Goal: Use online tool/utility: Utilize a website feature to perform a specific function

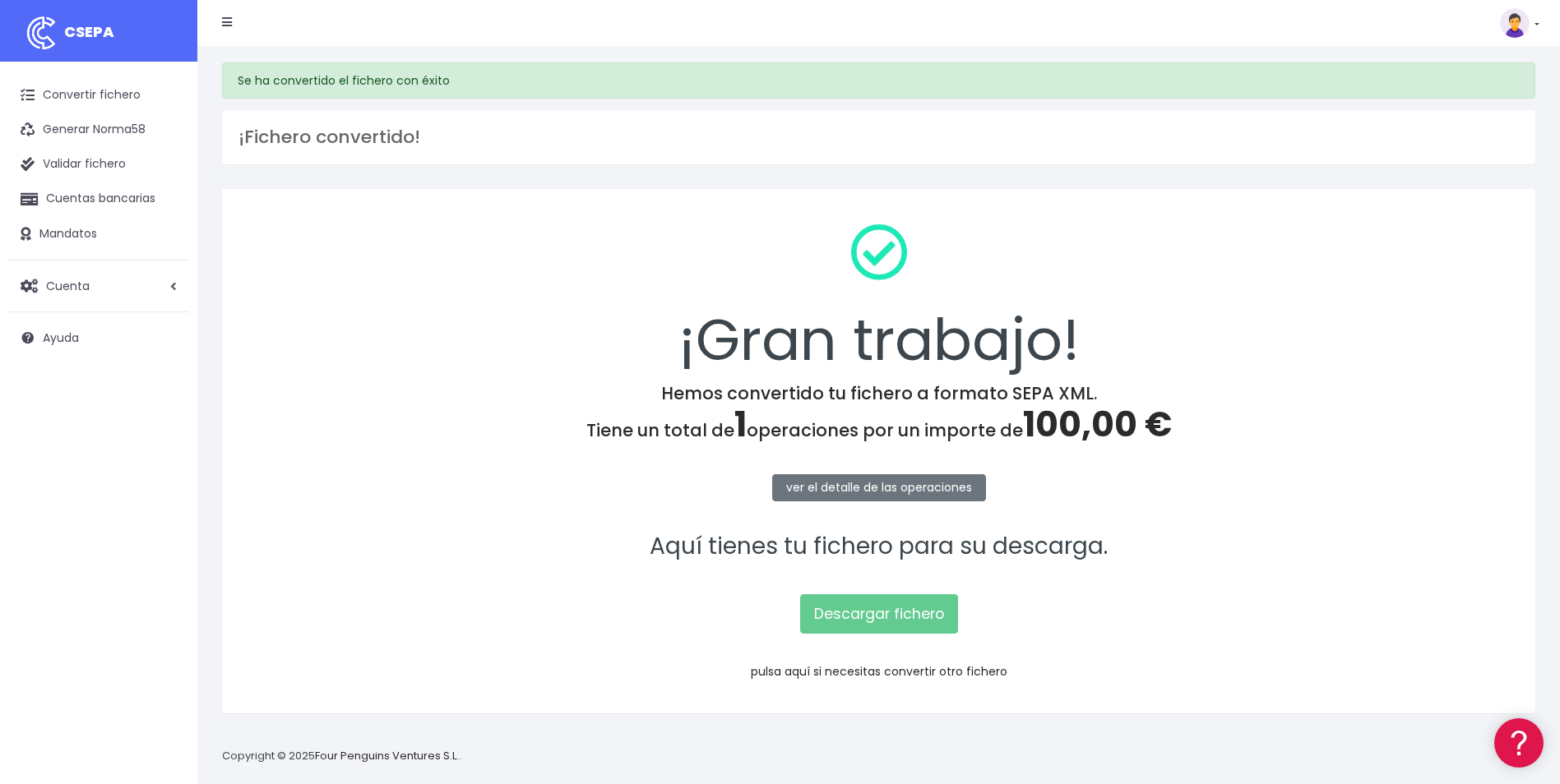
click at [872, 675] on link "pulsa aquí si necesitas convertir otro fichero" at bounding box center [879, 672] width 257 height 17
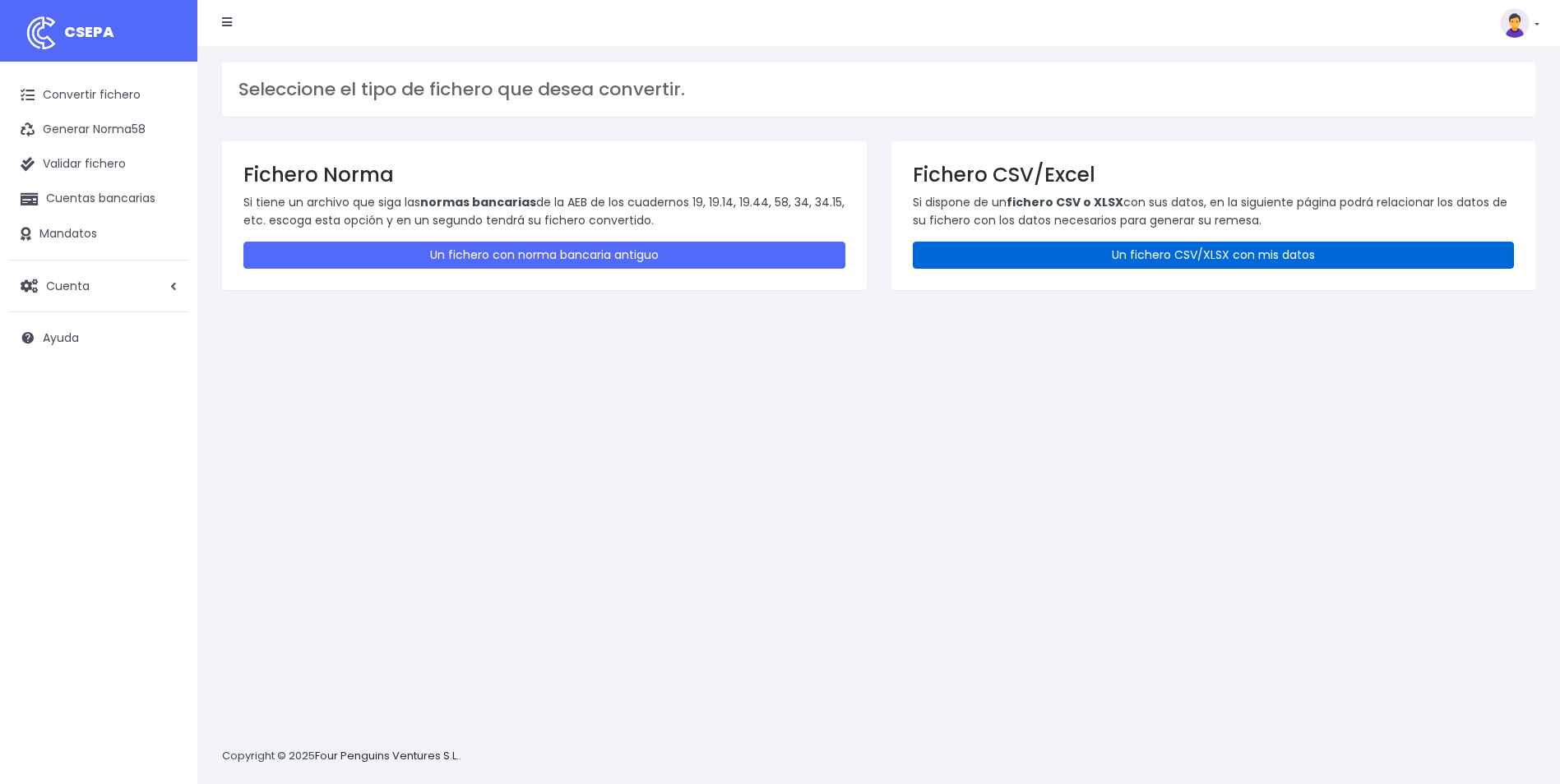
click at [1180, 245] on link "Un fichero CSV/XLSX con mis datos" at bounding box center [1214, 255] width 602 height 27
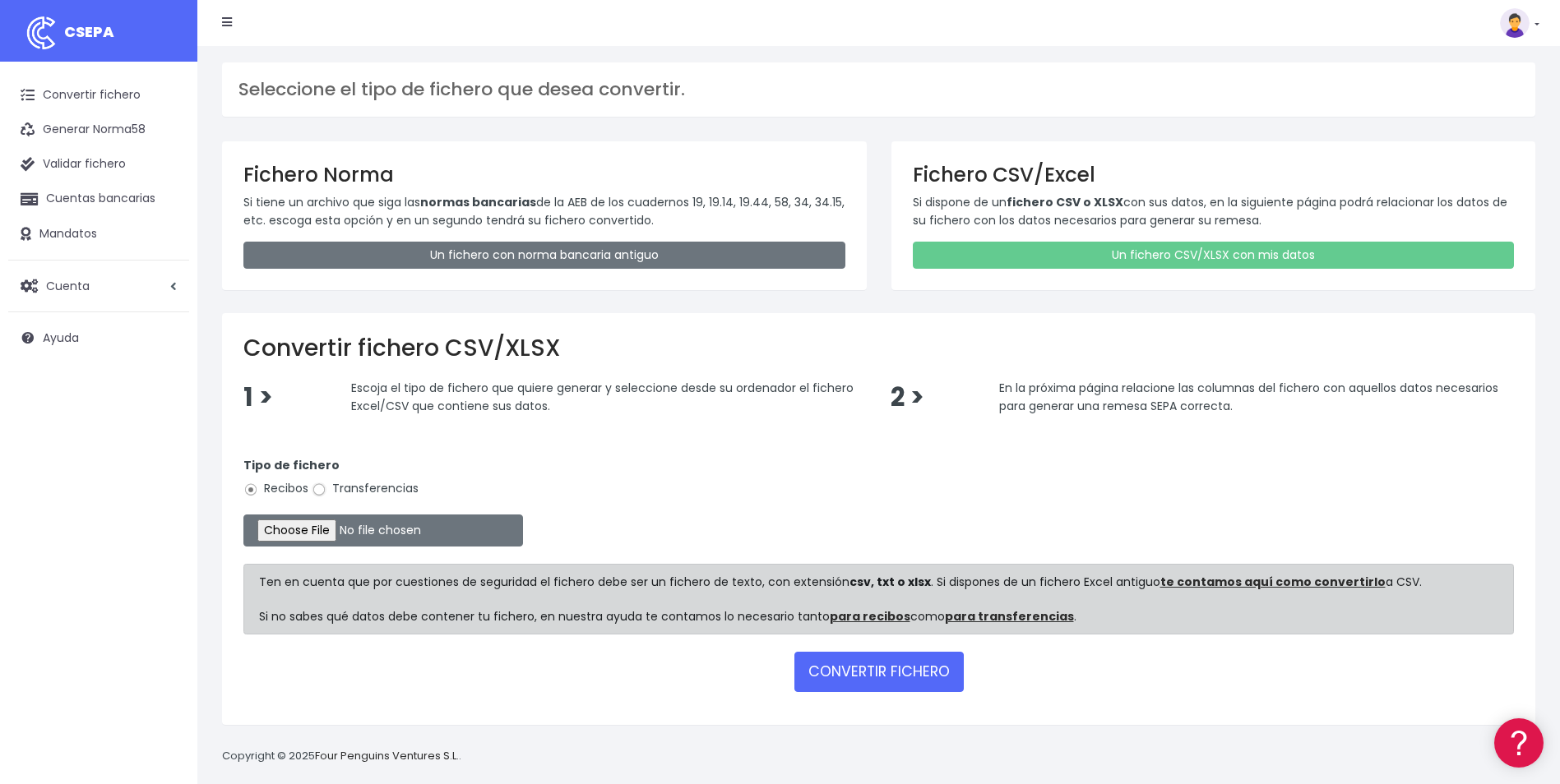
click at [320, 489] on input "Transferencias" at bounding box center [319, 490] width 15 height 15
radio input "true"
click at [328, 533] on input "file" at bounding box center [383, 530] width 280 height 32
type input "C:\fakepath\Copia de TFN_BVACACIONES_REGUL.csv"
click at [886, 689] on button "CONVERTIR FICHERO" at bounding box center [879, 671] width 169 height 40
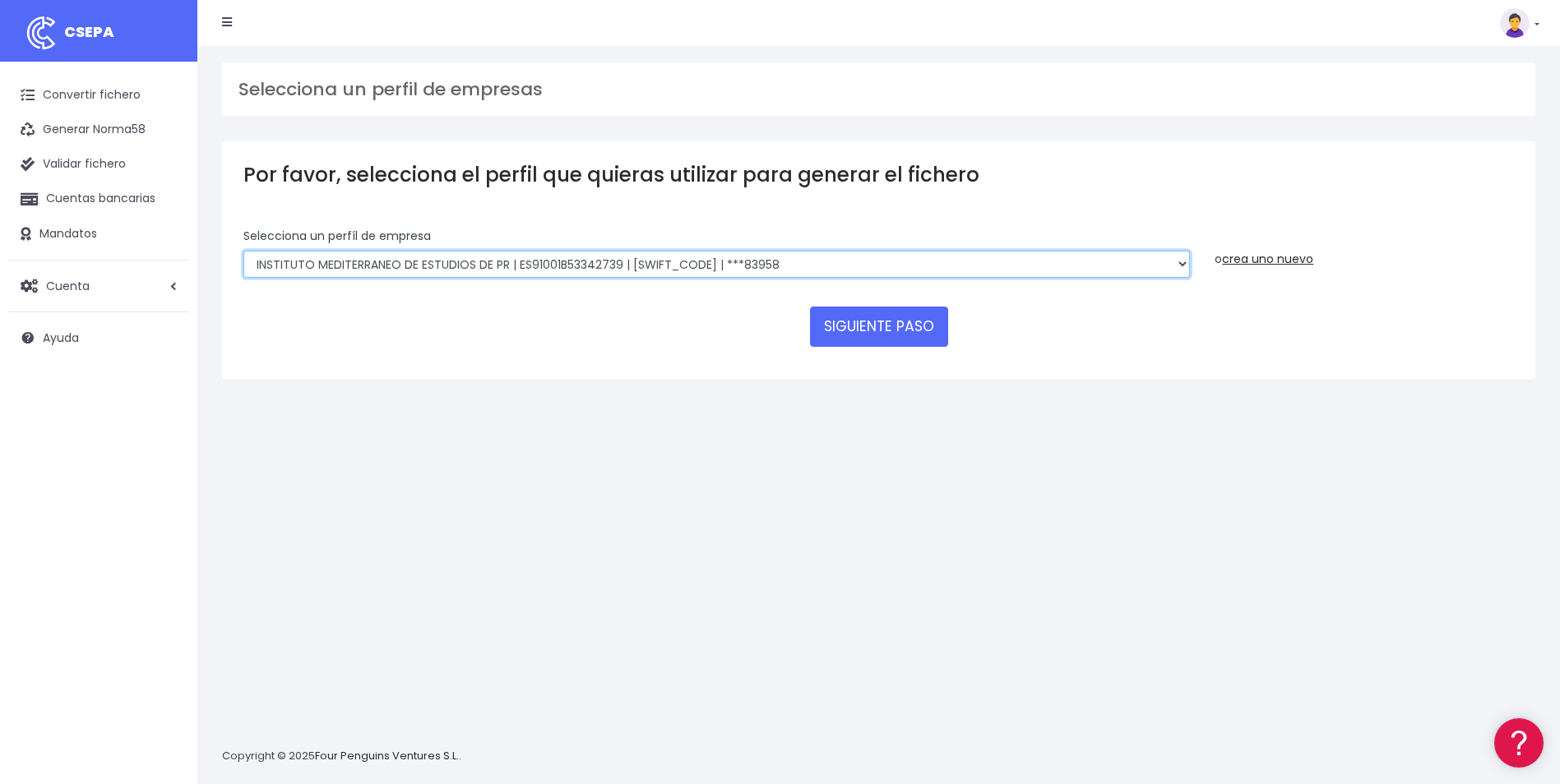
click at [1089, 269] on select "INSTITUTO MEDITERRANEO DE ESTUDIOS DE PR | ES91001B53342739 | BSCHESMMXXX | ***…" at bounding box center [716, 264] width 946 height 28
select select "1887"
click at [243, 250] on select "INSTITUTO MEDITERRANEO DE ESTUDIOS DE PR | ES91001B53342739 | BSCHESMMXXX | ***…" at bounding box center [716, 264] width 946 height 28
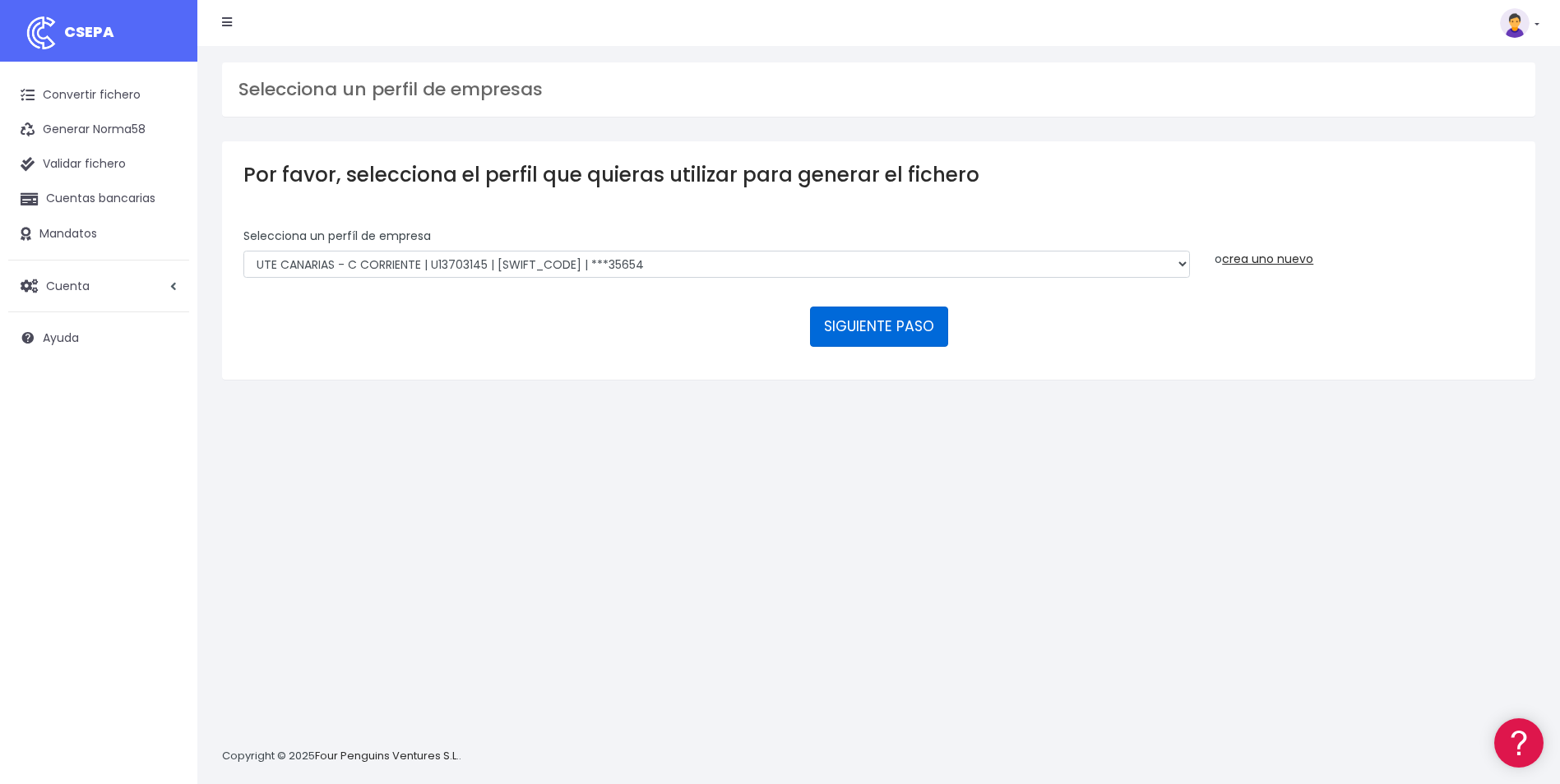
click at [853, 332] on button "SIGUIENTE PASO" at bounding box center [879, 326] width 138 height 40
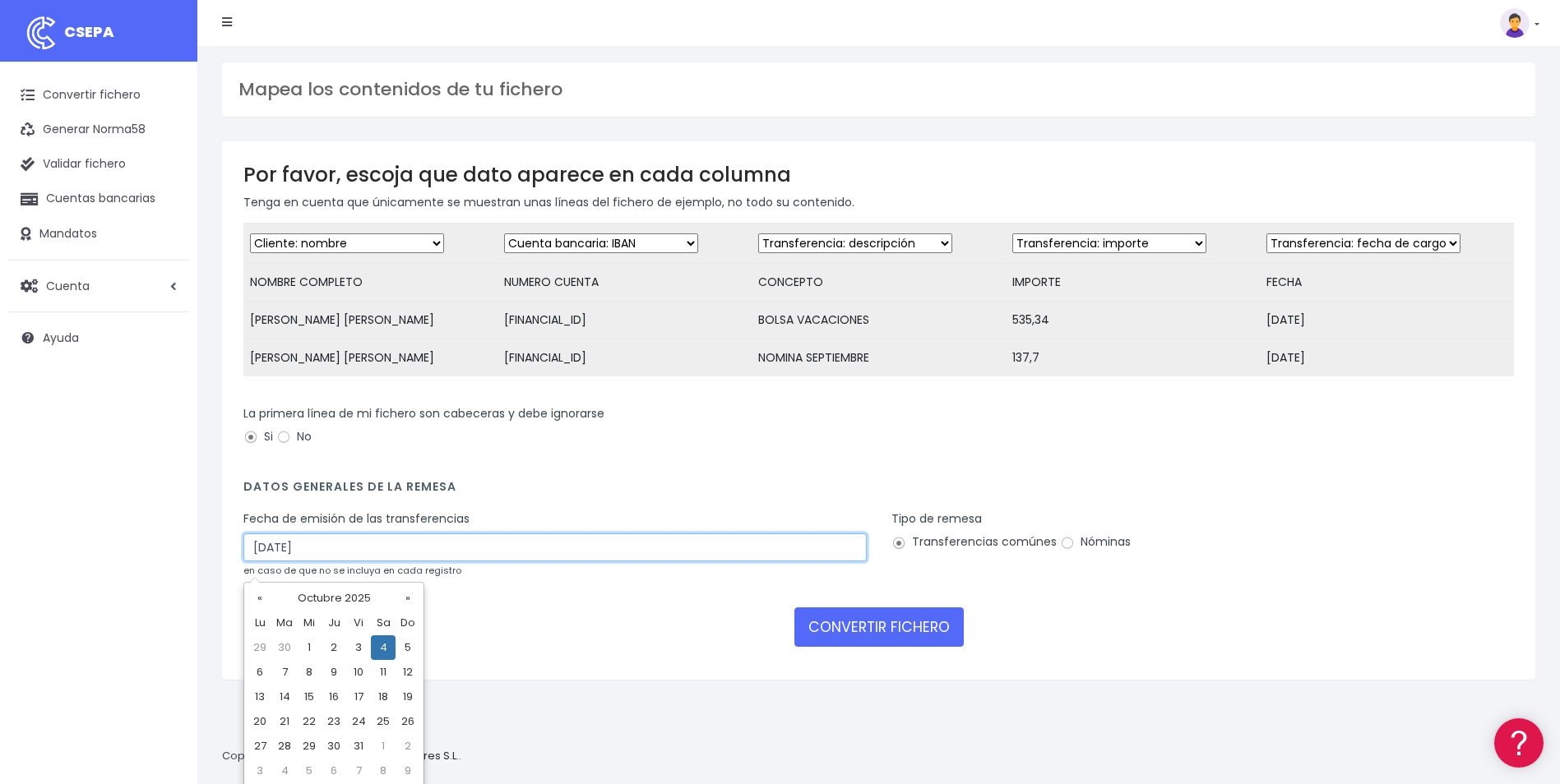
click at [389, 561] on input "04/10/2025" at bounding box center [554, 548] width 623 height 28
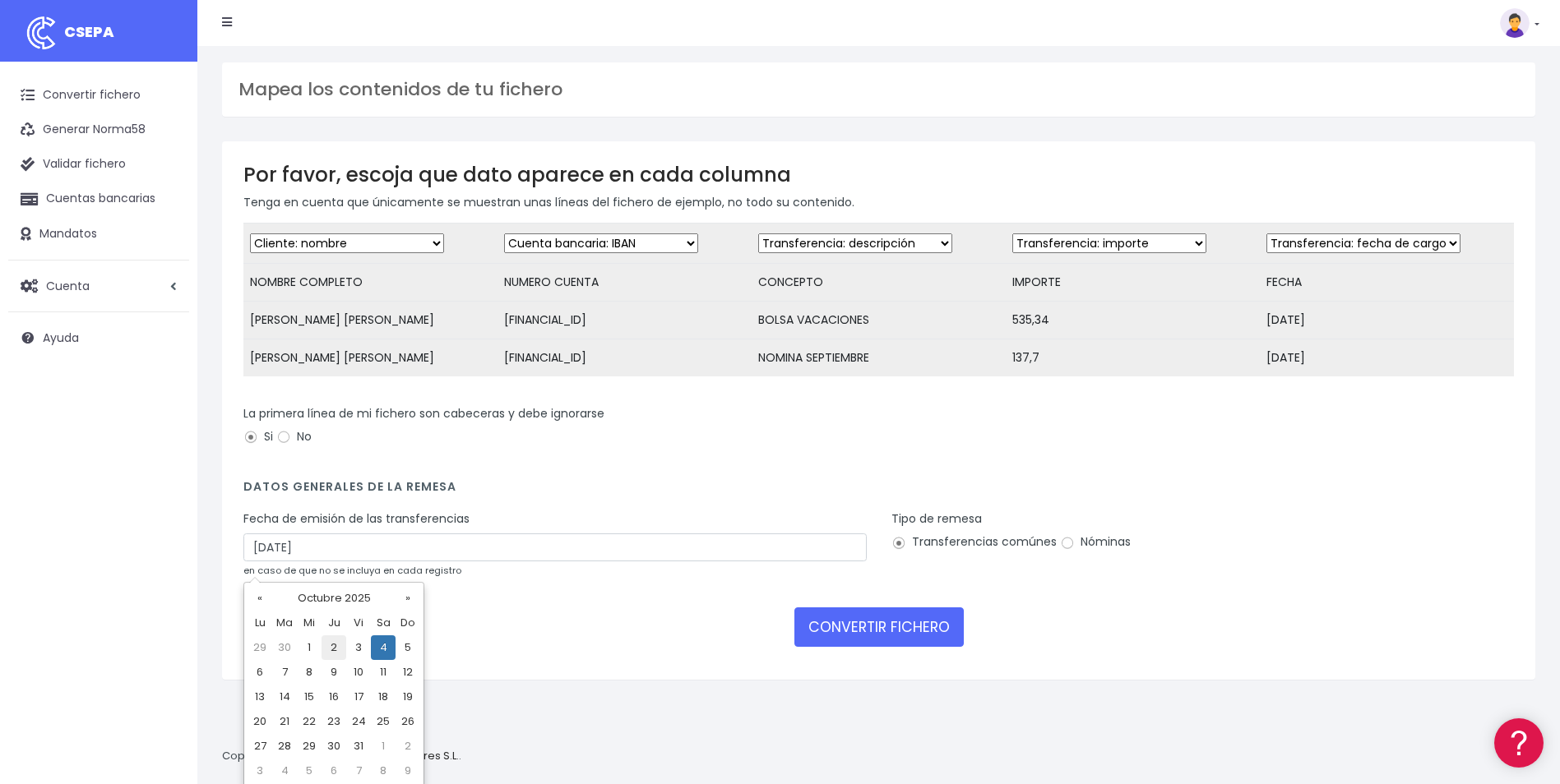
click at [330, 651] on td "2" at bounding box center [333, 648] width 25 height 25
type input "02/10/2025"
click at [1060, 551] on input "Nóminas" at bounding box center [1068, 544] width 15 height 15
radio input "true"
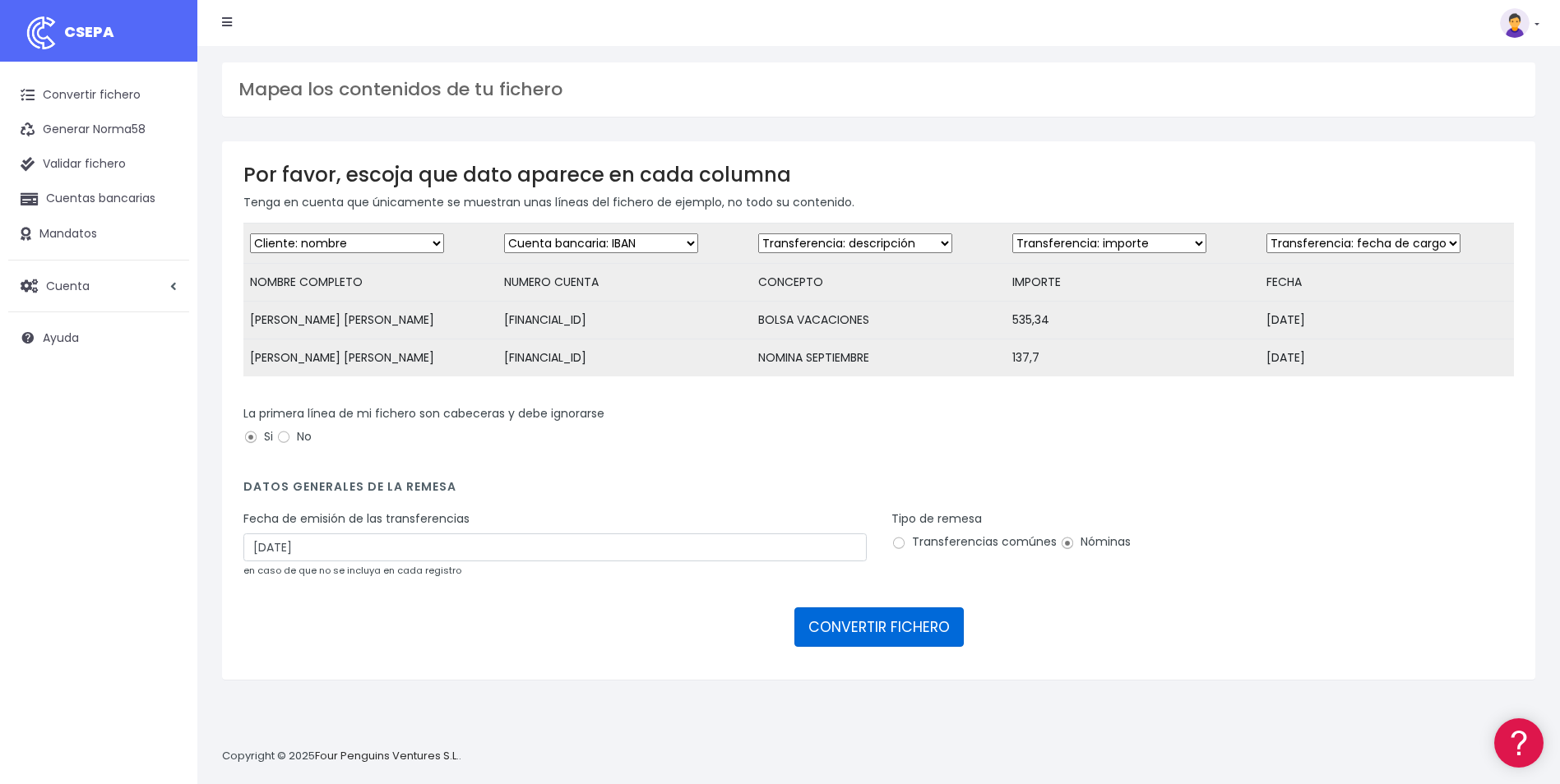
click at [930, 628] on button "CONVERTIR FICHERO" at bounding box center [879, 627] width 169 height 40
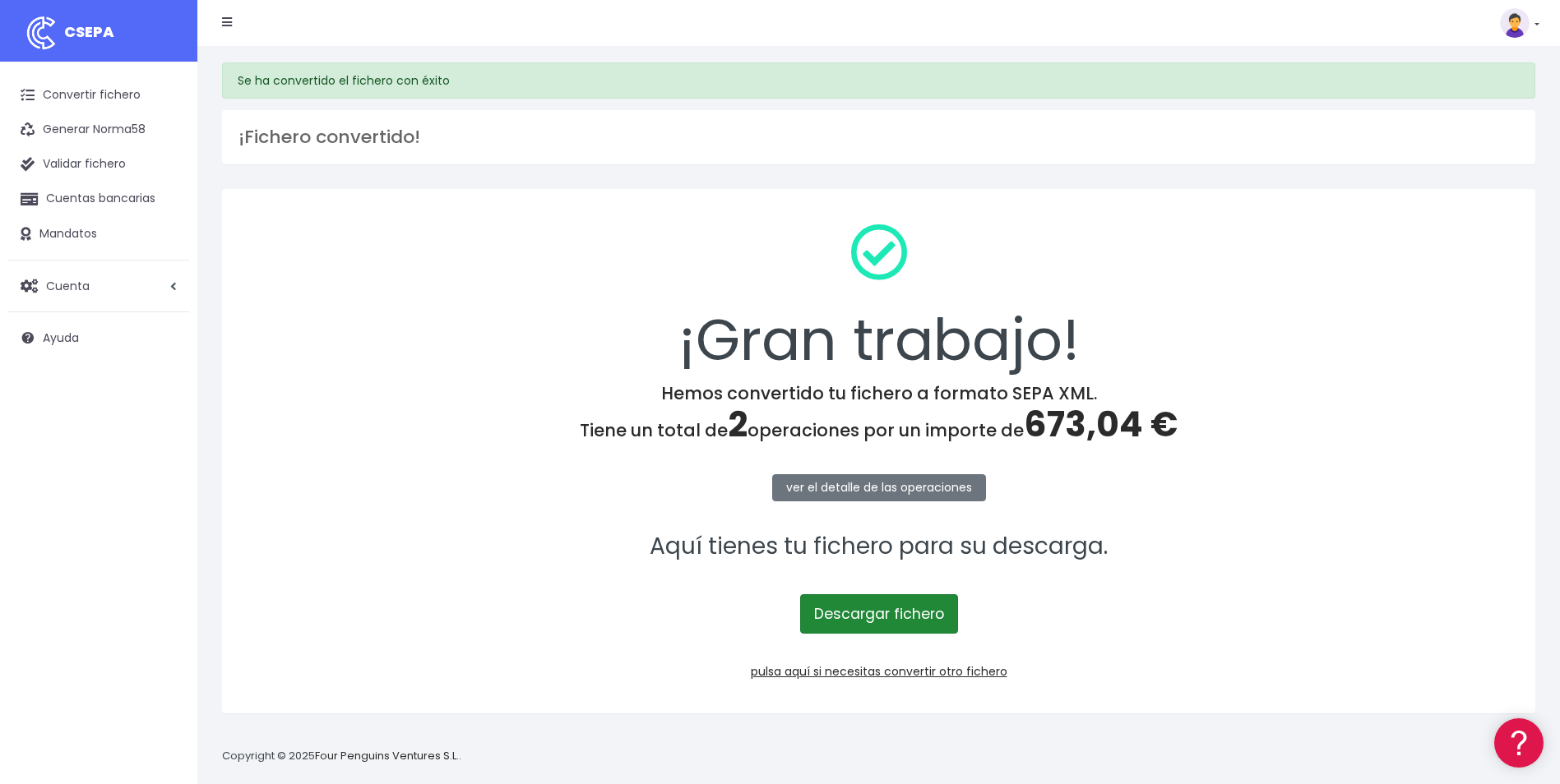
click at [930, 625] on link "Descargar fichero" at bounding box center [879, 614] width 158 height 40
click at [966, 684] on div "¡Gran trabajo! Hemos convertido tu fichero a formato SEPA XML. Tiene un total d…" at bounding box center [878, 451] width 1313 height 525
click at [965, 670] on link "pulsa aquí si necesitas convertir otro fichero" at bounding box center [879, 672] width 257 height 17
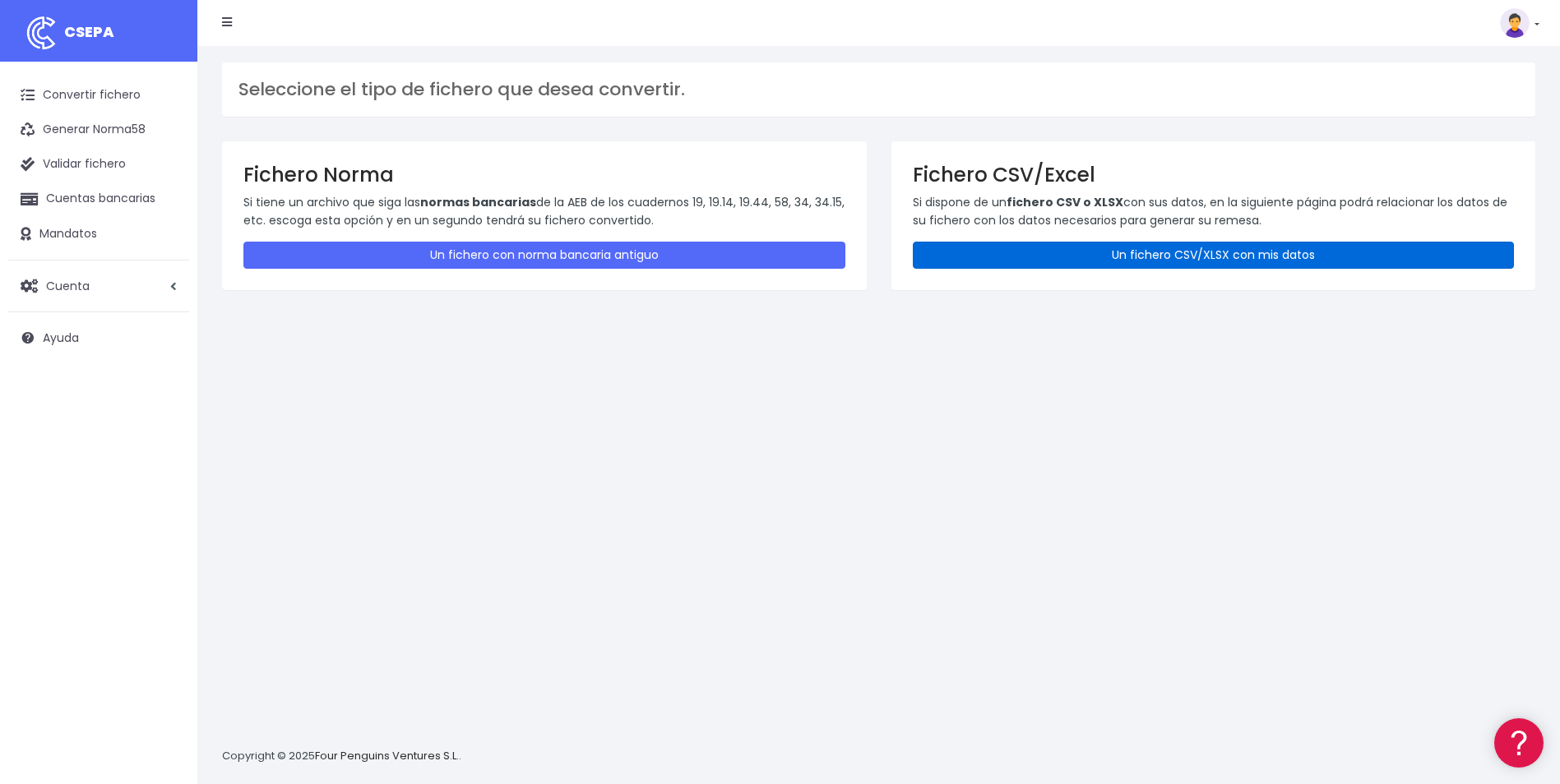
click at [1403, 258] on link "Un fichero CSV/XLSX con mis datos" at bounding box center [1214, 255] width 602 height 27
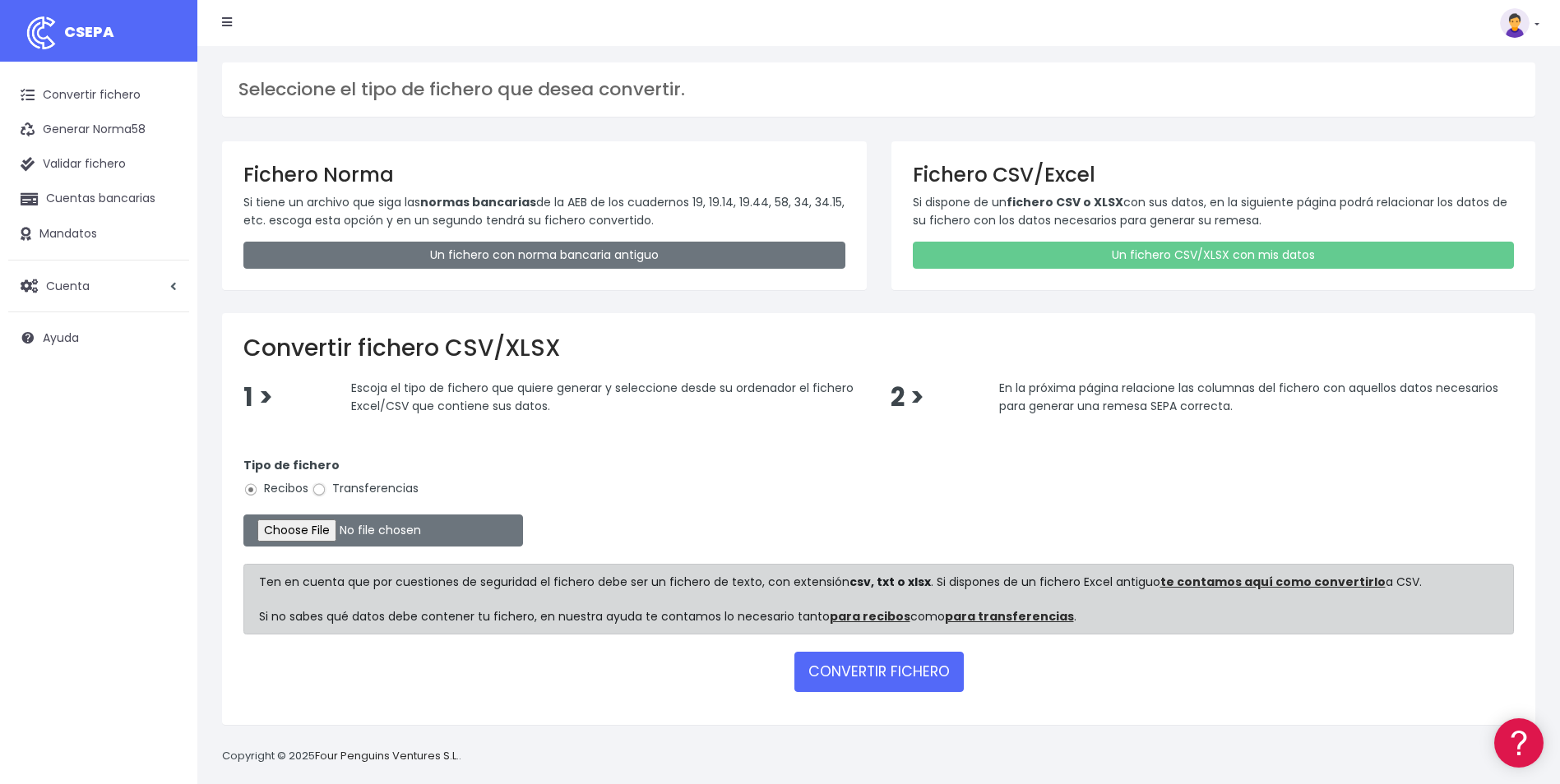
click at [319, 491] on input "Transferencias" at bounding box center [319, 490] width 15 height 15
radio input "true"
click at [314, 537] on input "file" at bounding box center [383, 530] width 280 height 32
type input "C:\fakepath\Copia de LIQUIDACION_CHRISTIANROGEL_19092025.csv"
click at [907, 679] on button "CONVERTIR FICHERO" at bounding box center [879, 671] width 169 height 40
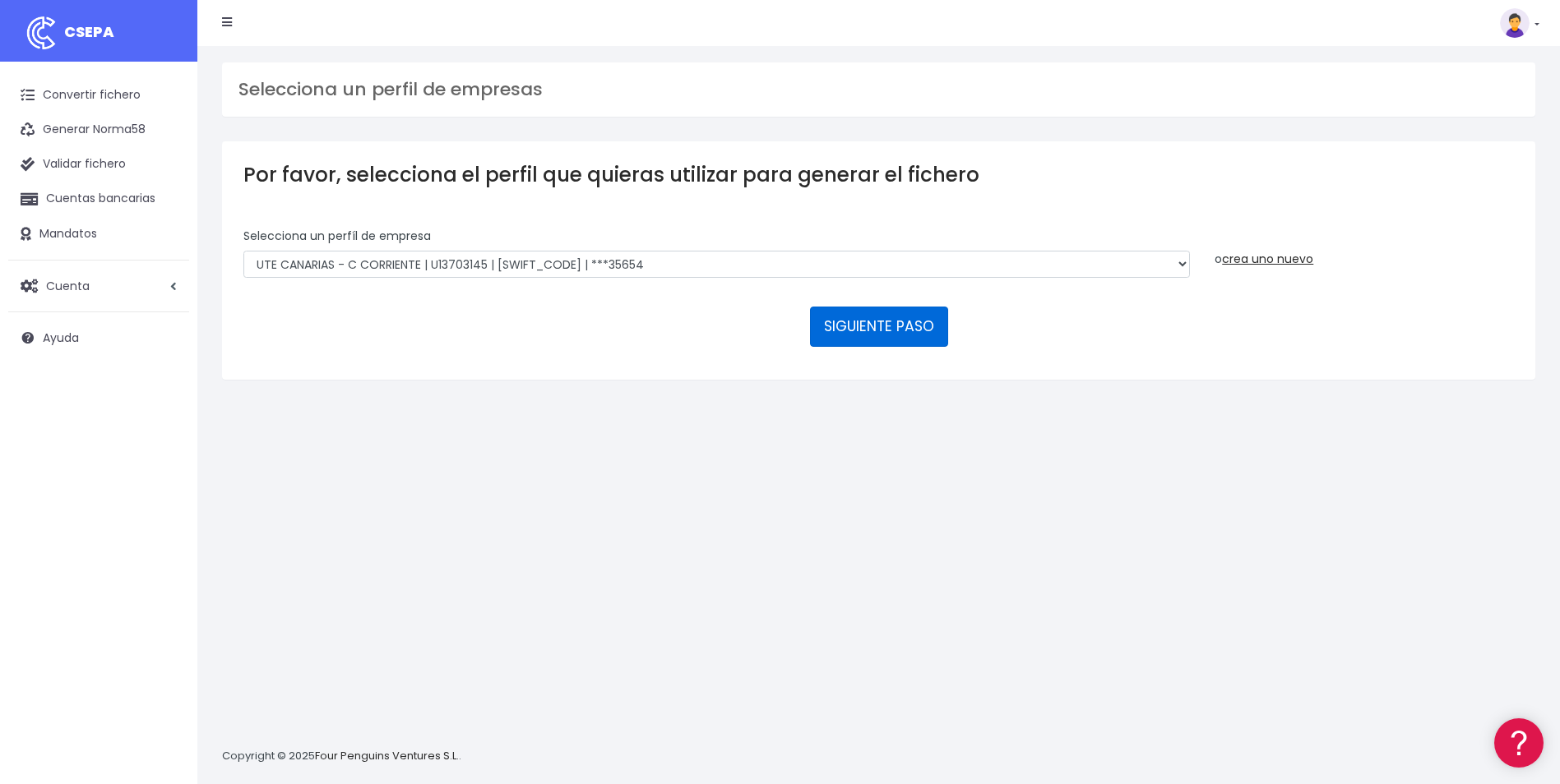
click at [852, 320] on button "SIGUIENTE PASO" at bounding box center [879, 326] width 138 height 40
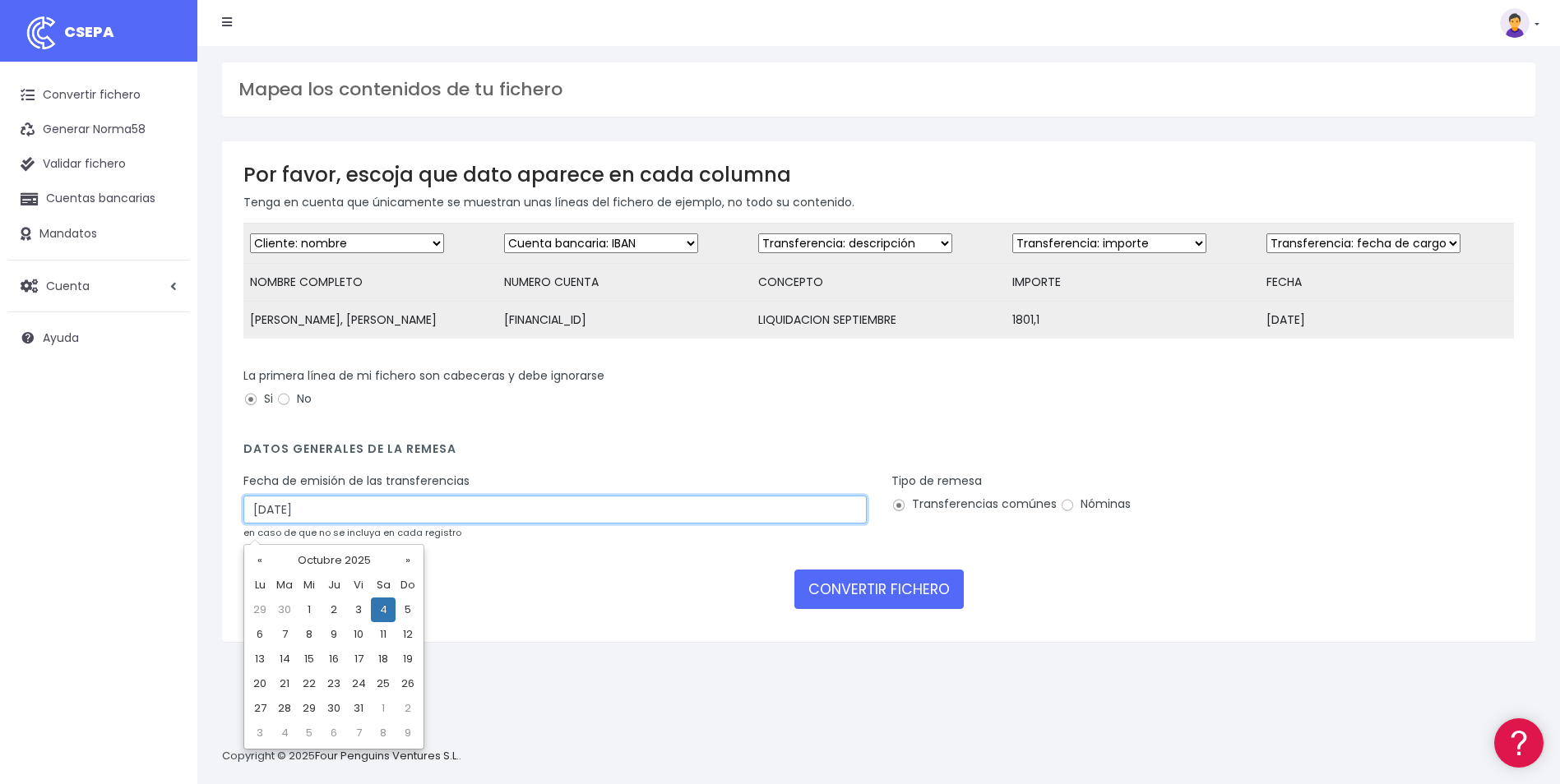
click at [495, 524] on input "[DATE]" at bounding box center [554, 510] width 623 height 28
click at [336, 607] on td "2" at bounding box center [333, 610] width 25 height 25
type input "[DATE]"
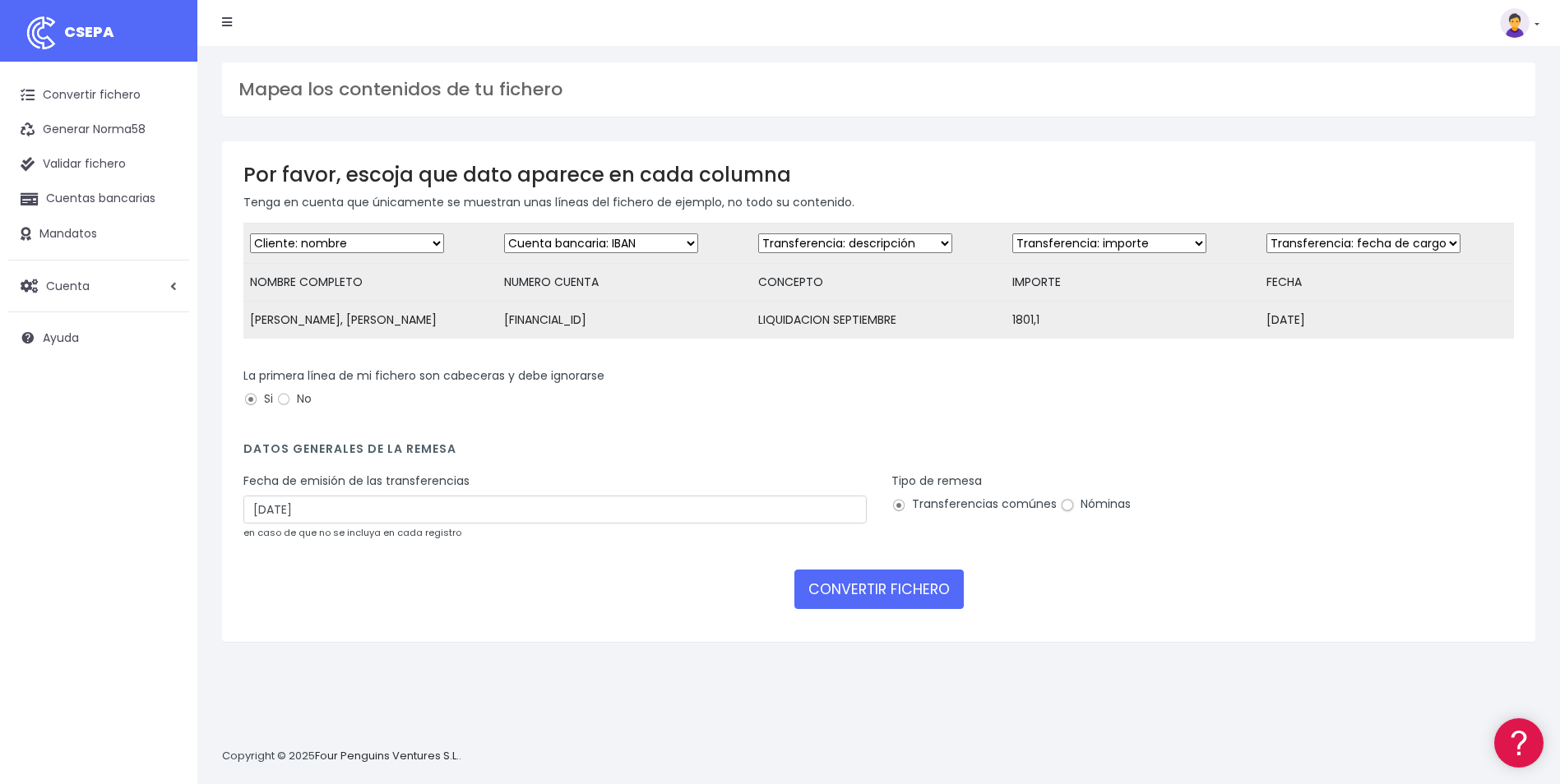
click at [1067, 513] on input "Nóminas" at bounding box center [1068, 505] width 15 height 15
radio input "true"
click at [930, 594] on button "CONVERTIR FICHERO" at bounding box center [879, 589] width 169 height 40
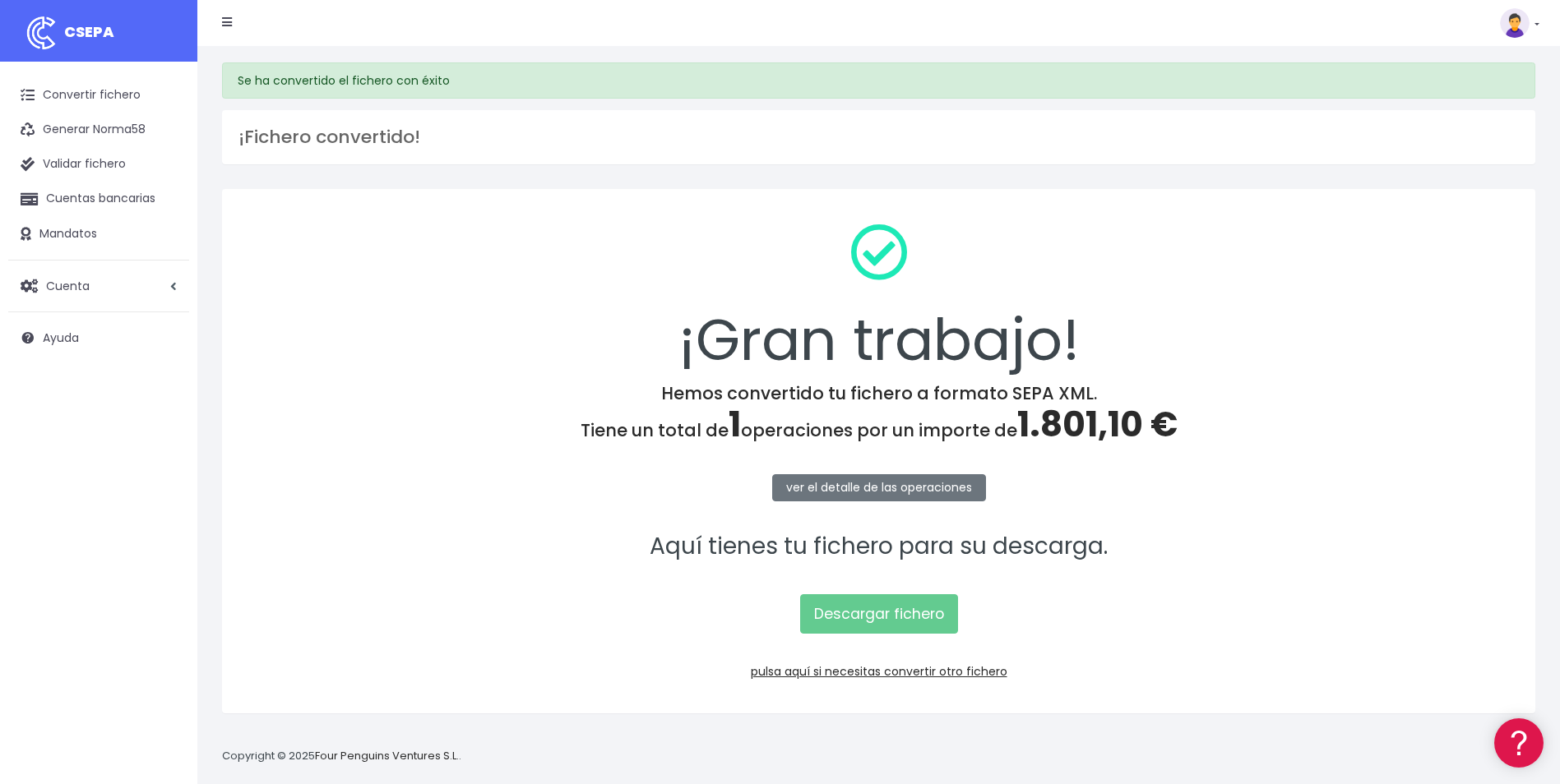
scroll to position [16, 0]
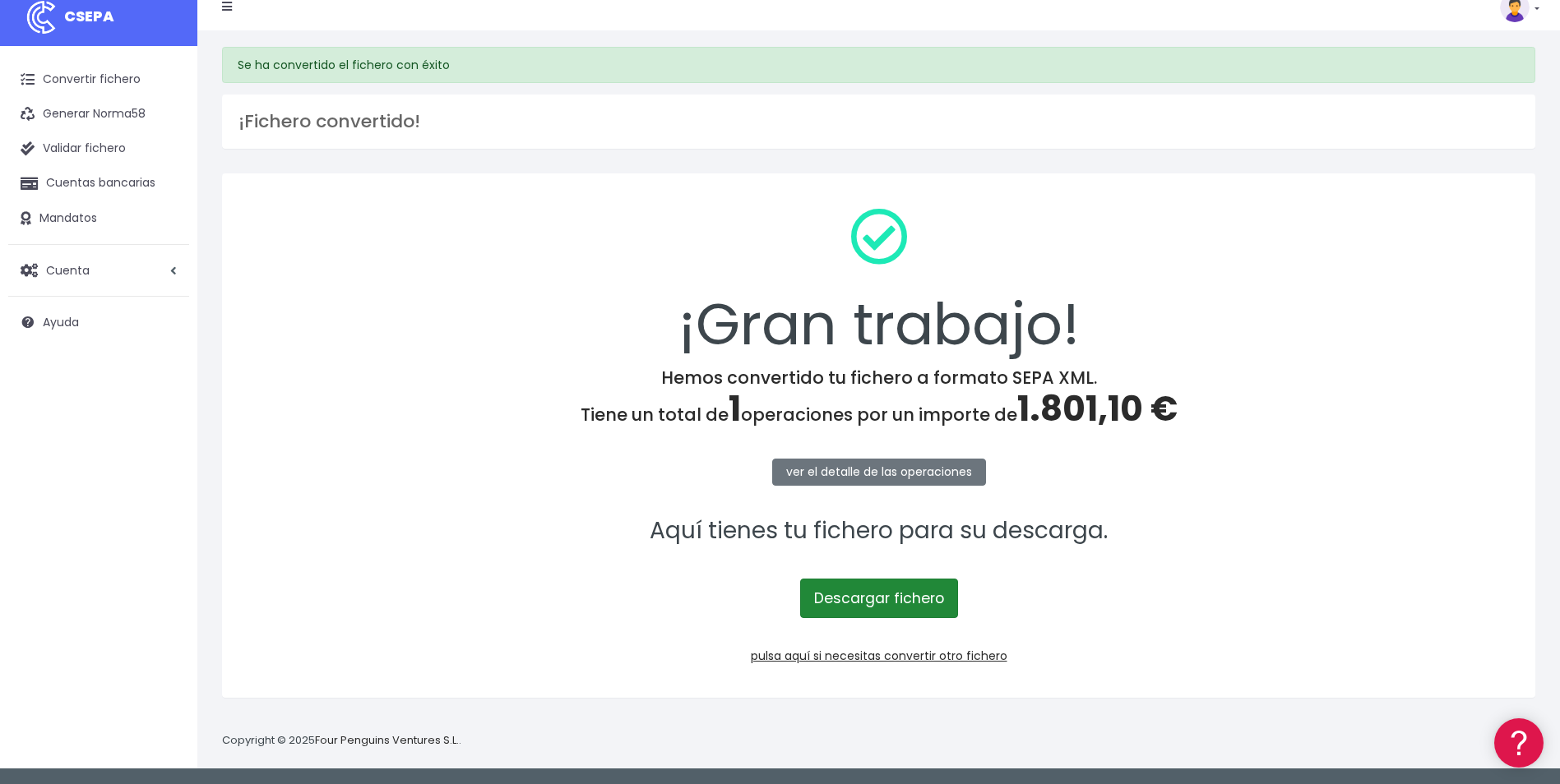
click at [888, 615] on link "Descargar fichero" at bounding box center [879, 598] width 158 height 40
